Goal: Task Accomplishment & Management: Use online tool/utility

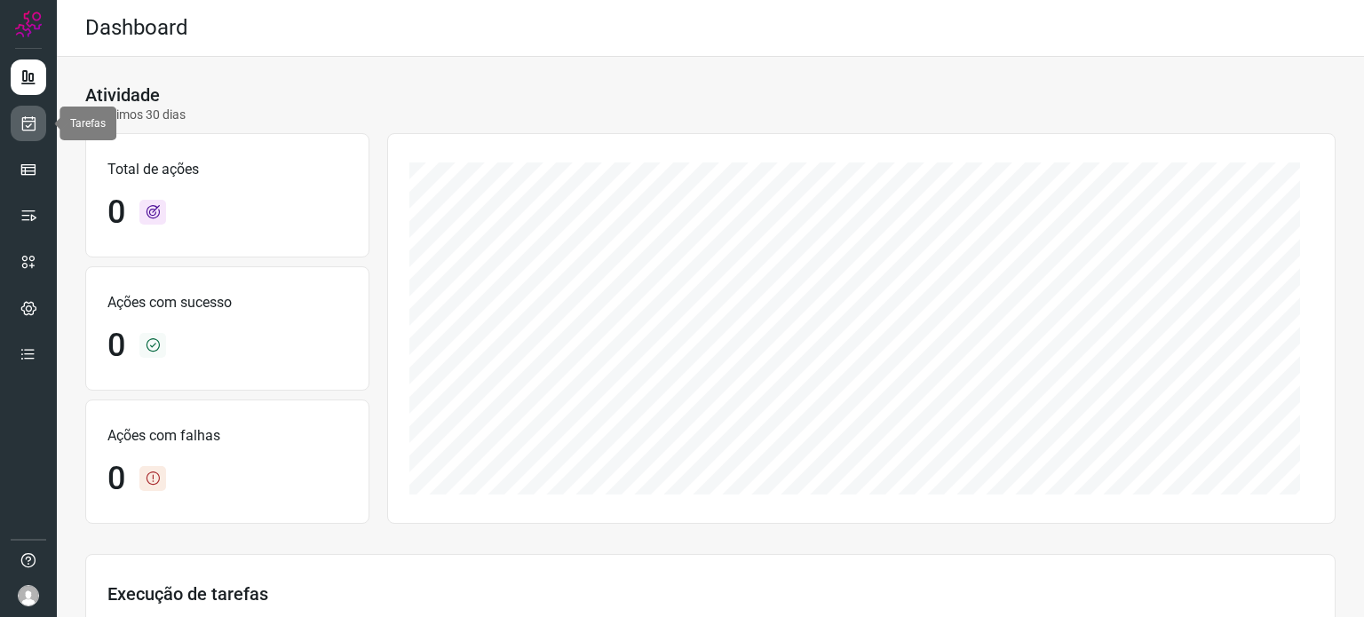
click at [31, 120] on icon at bounding box center [29, 124] width 19 height 18
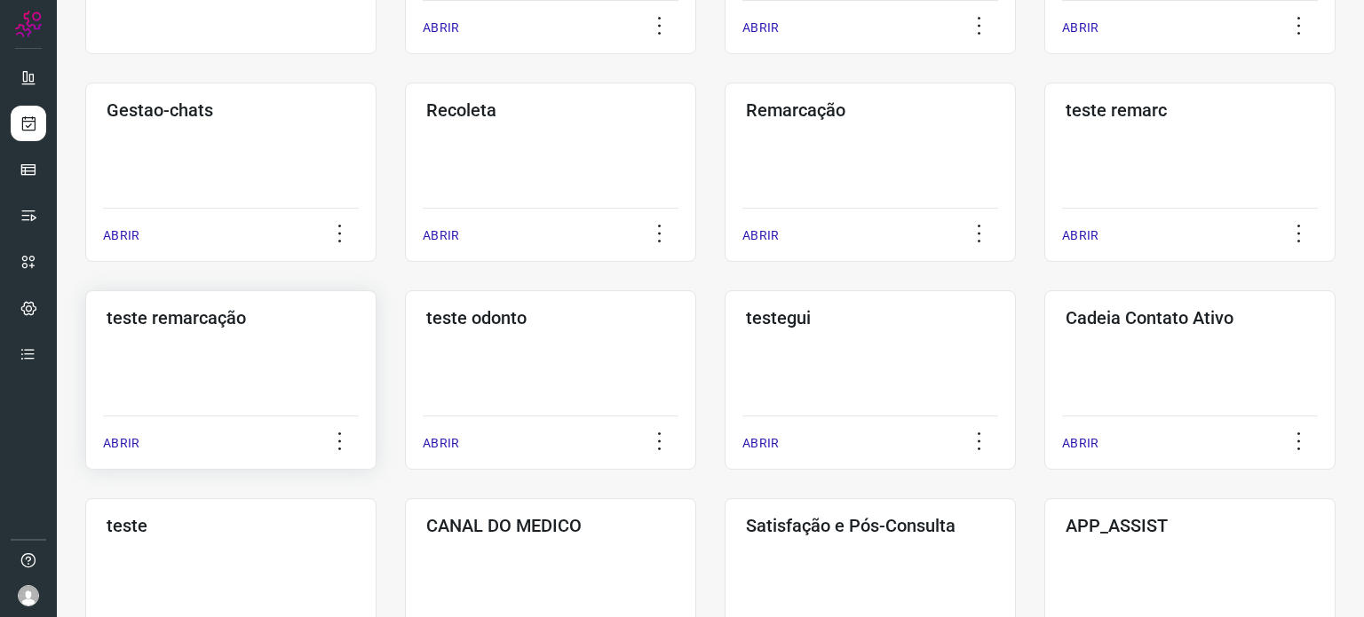
scroll to position [355, 0]
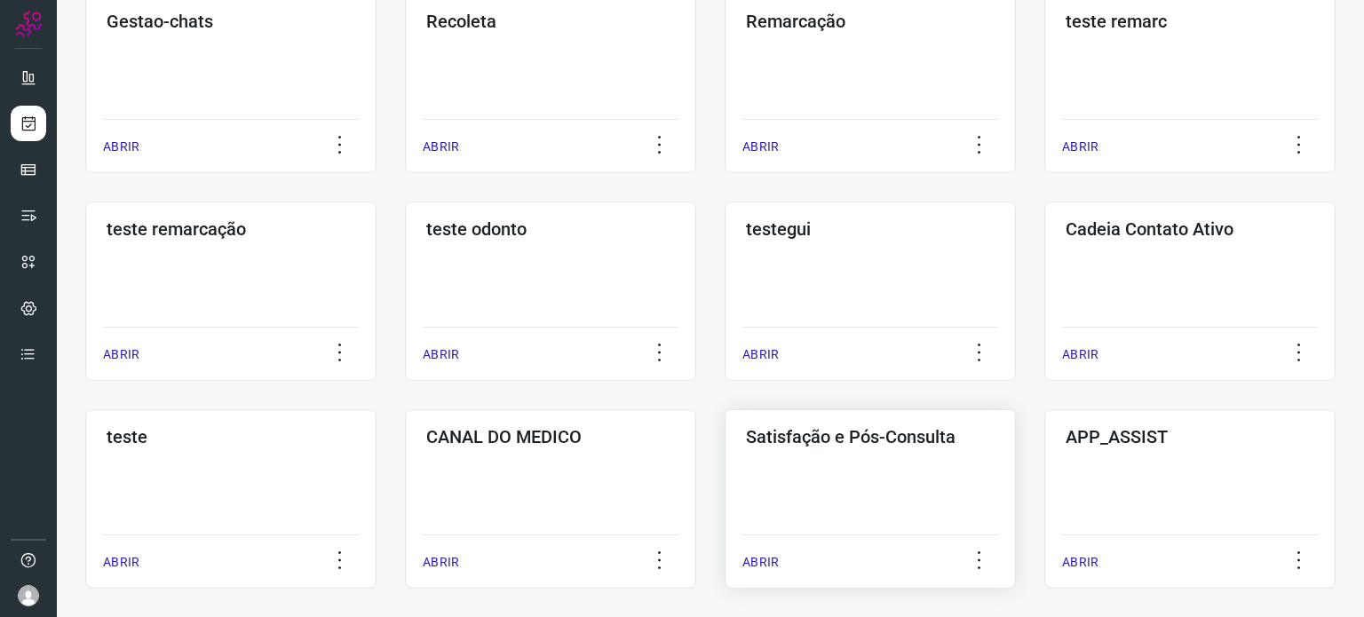
click at [821, 480] on div "Satisfação e Pós-Consulta ABRIR" at bounding box center [870, 498] width 291 height 179
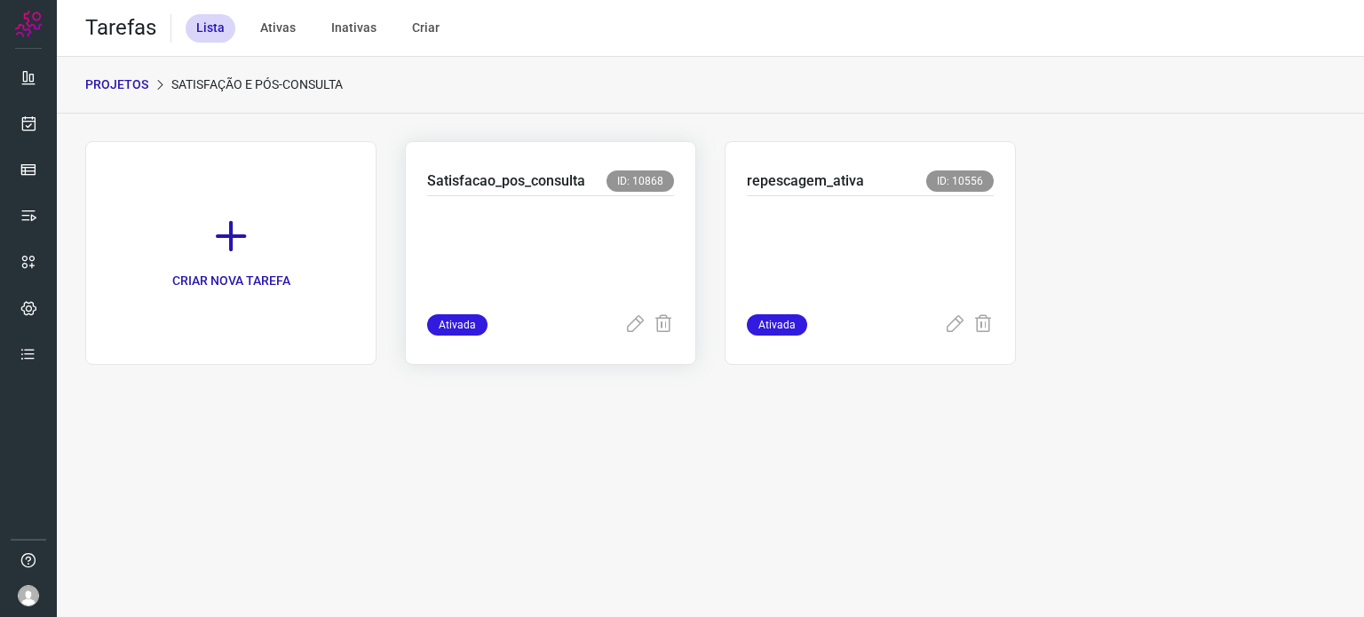
click at [620, 240] on p at bounding box center [550, 251] width 247 height 89
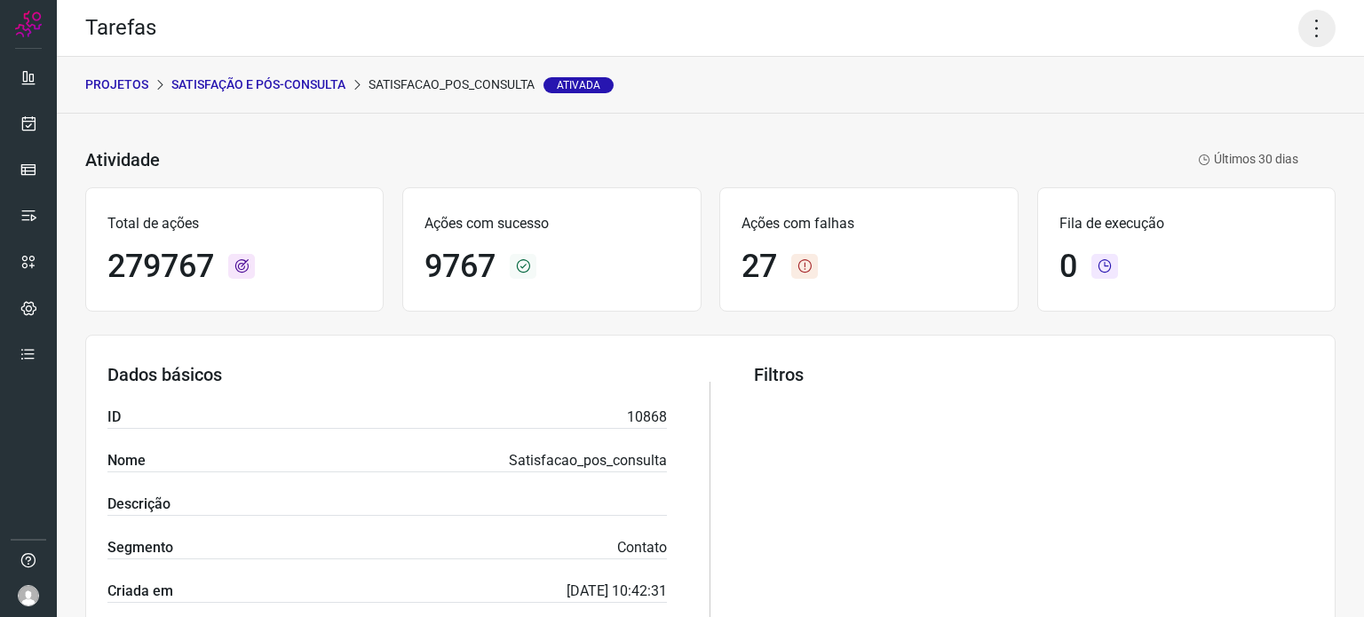
click at [1305, 24] on icon at bounding box center [1316, 28] width 37 height 37
click at [1211, 120] on li "Executar" at bounding box center [1241, 116] width 162 height 28
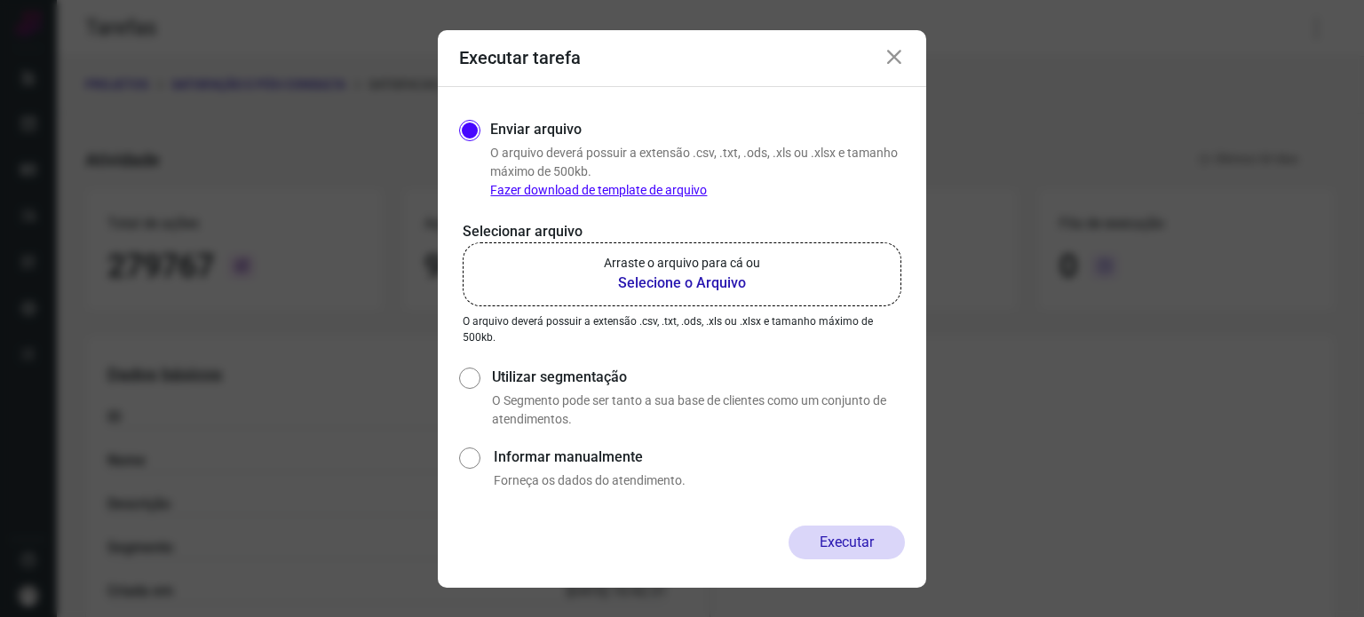
click at [622, 276] on b "Selecione o Arquivo" at bounding box center [682, 283] width 156 height 21
click at [0, 0] on input "Arraste o arquivo para cá ou Selecione o Arquivo" at bounding box center [0, 0] width 0 height 0
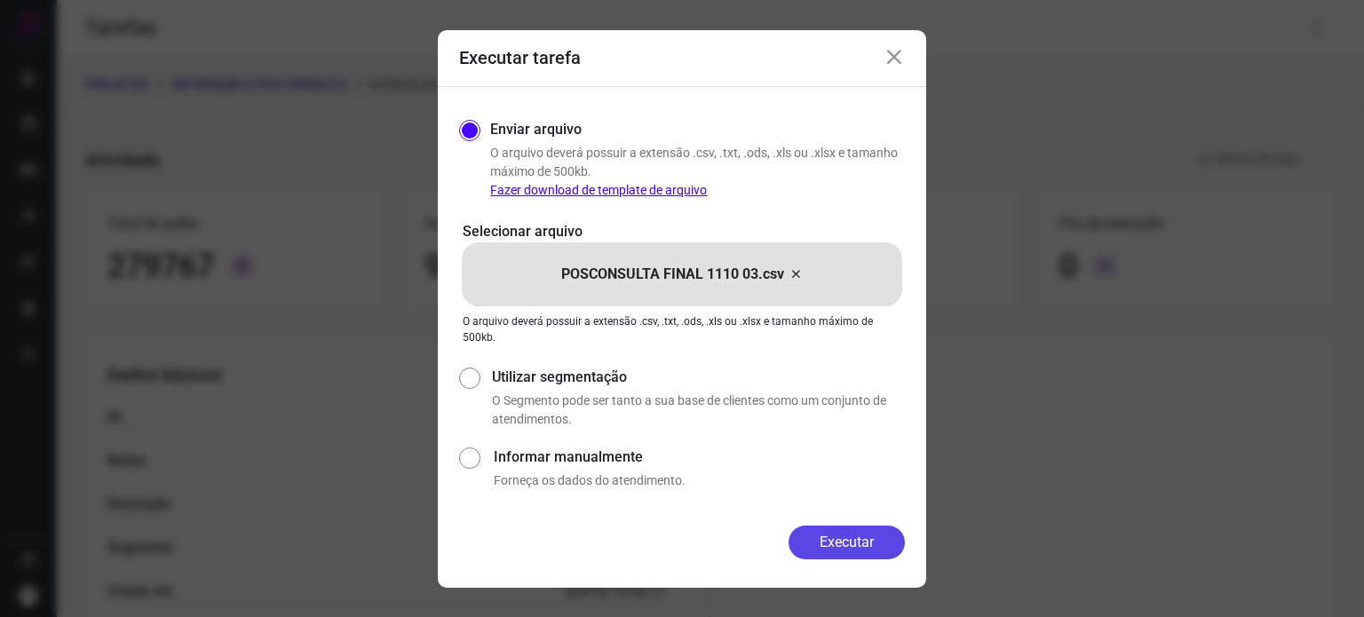
click at [836, 537] on button "Executar" at bounding box center [846, 543] width 116 height 34
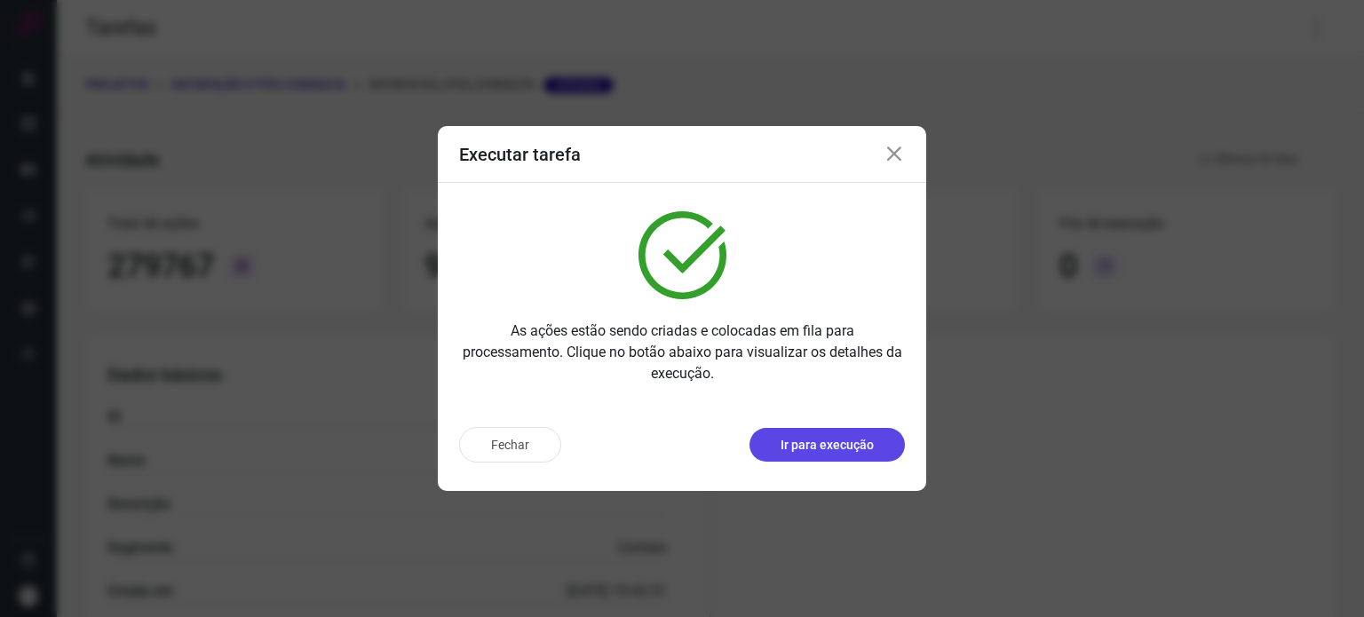
click at [812, 436] on p "Ir para execução" at bounding box center [826, 445] width 93 height 19
